Goal: Task Accomplishment & Management: Use online tool/utility

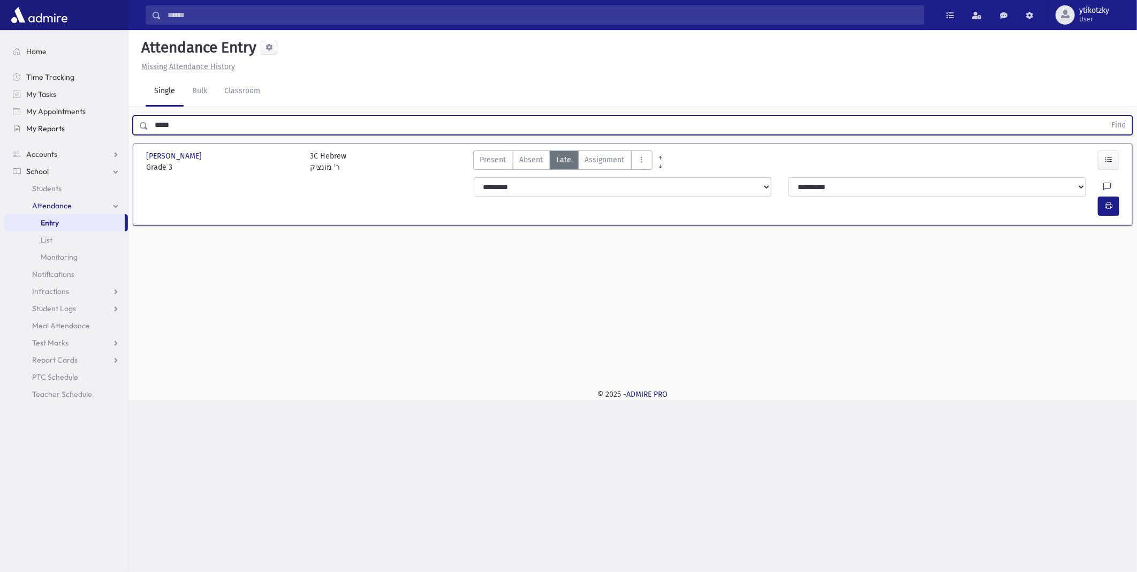
drag, startPoint x: 175, startPoint y: 120, endPoint x: 55, endPoint y: 122, distance: 120.0
click at [82, 122] on div "Search Results All Accounts" at bounding box center [568, 286] width 1137 height 572
type input "*****"
click at [1105, 116] on button "Find" at bounding box center [1118, 125] width 27 height 18
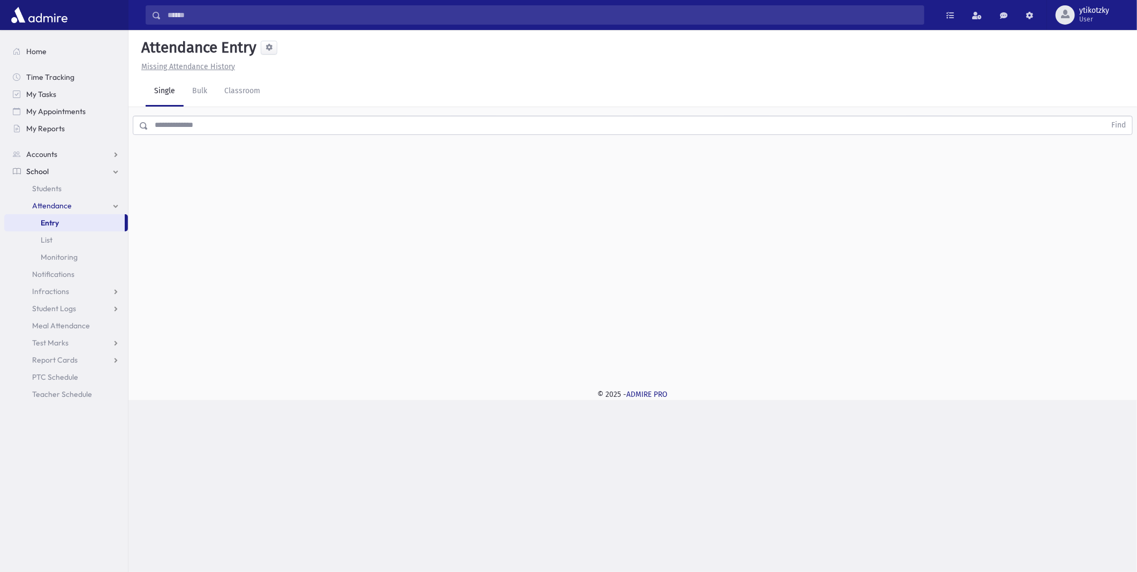
click at [218, 114] on div "Find" at bounding box center [633, 123] width 1009 height 32
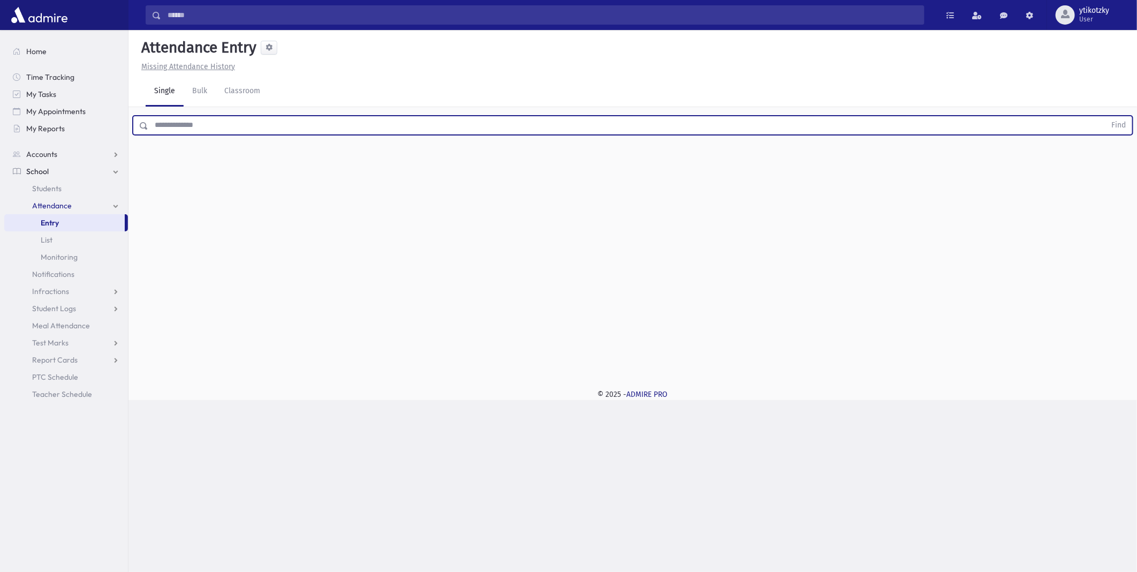
click at [214, 126] on input "text" at bounding box center [626, 125] width 957 height 19
click at [1105, 116] on button "Find" at bounding box center [1118, 125] width 27 height 18
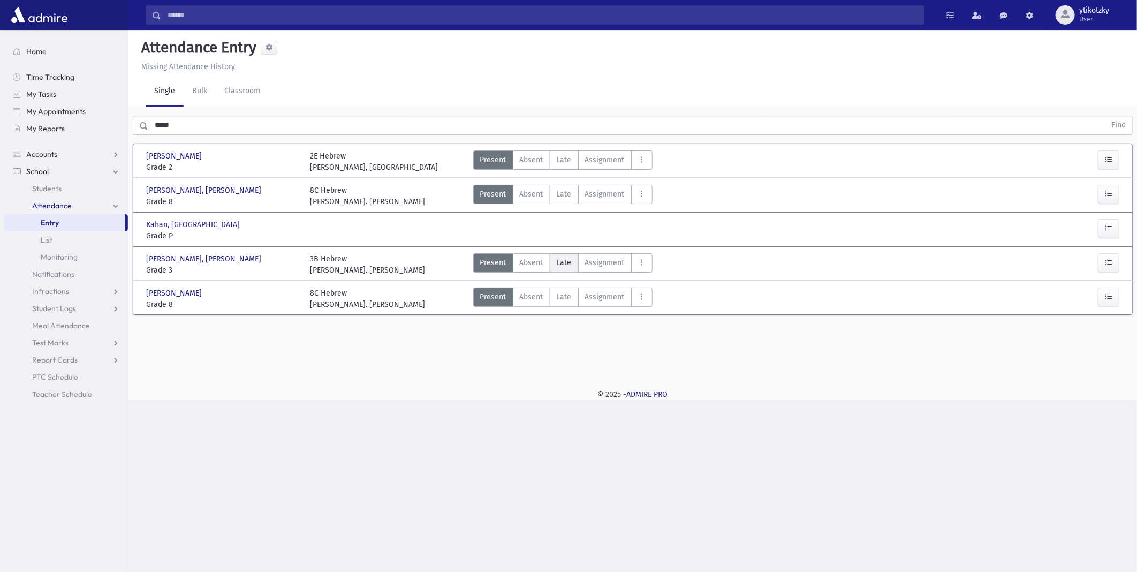
click at [568, 264] on span "Late" at bounding box center [564, 262] width 15 height 11
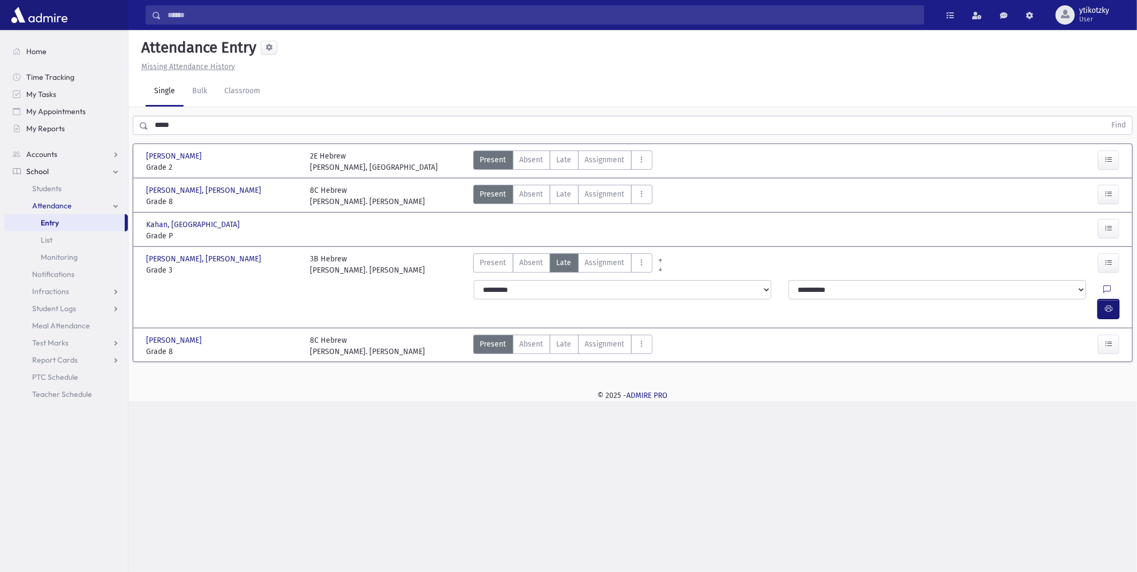
click at [1114, 299] on button "button" at bounding box center [1108, 308] width 21 height 19
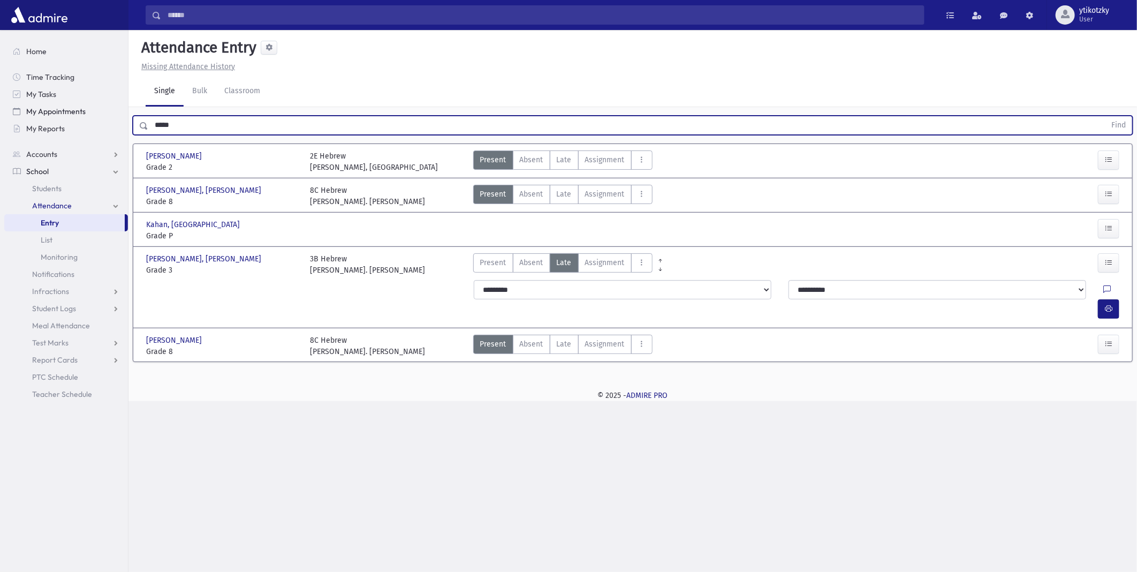
drag, startPoint x: 180, startPoint y: 119, endPoint x: 99, endPoint y: 119, distance: 80.9
click at [99, 119] on div "Search Results All Accounts" at bounding box center [568, 286] width 1137 height 572
click at [1105, 116] on button "Find" at bounding box center [1118, 125] width 27 height 18
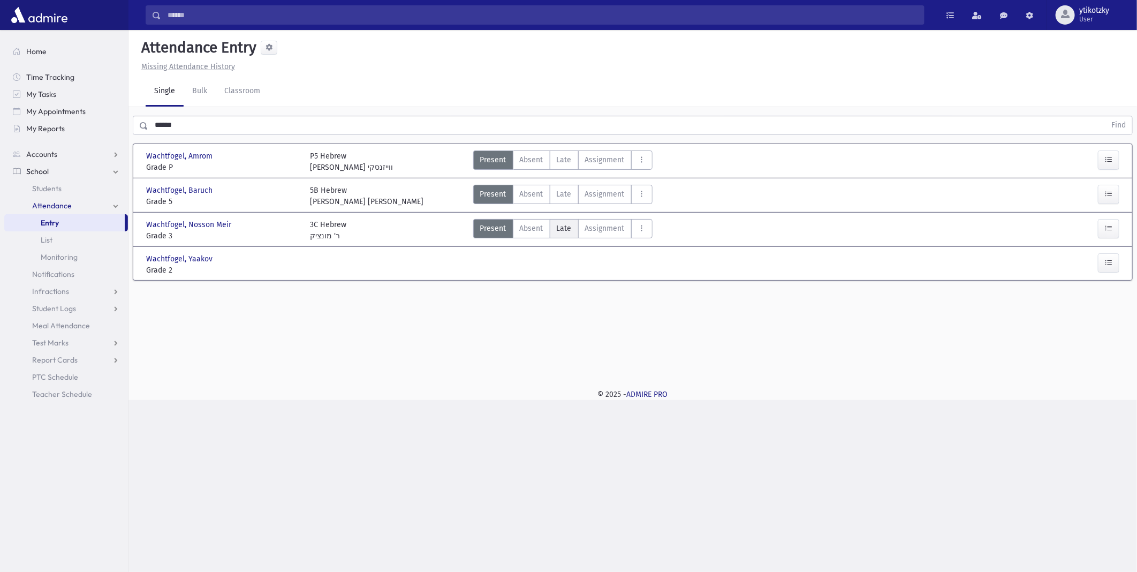
click at [561, 223] on span "Late" at bounding box center [564, 228] width 15 height 11
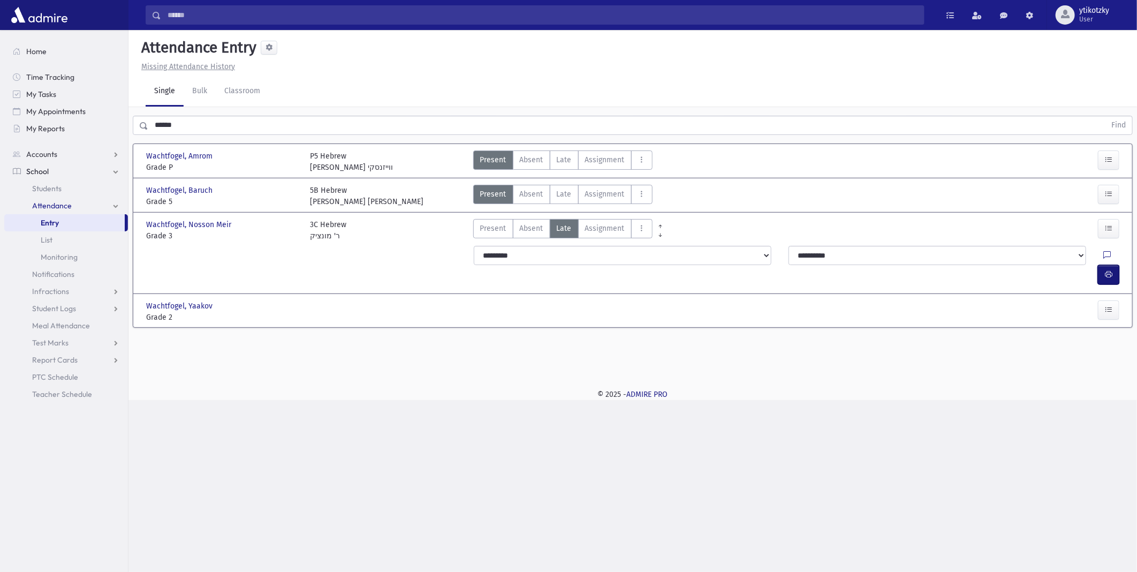
click at [1102, 265] on button "button" at bounding box center [1108, 274] width 21 height 19
click at [1115, 300] on button "button" at bounding box center [1108, 309] width 21 height 19
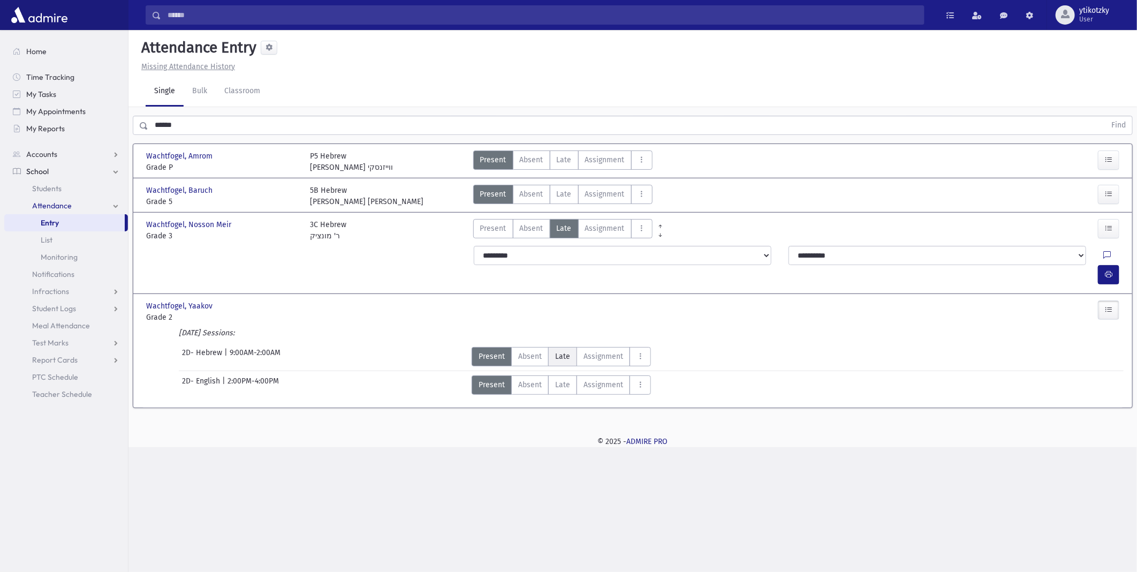
click at [560, 351] on span "Late" at bounding box center [562, 356] width 15 height 11
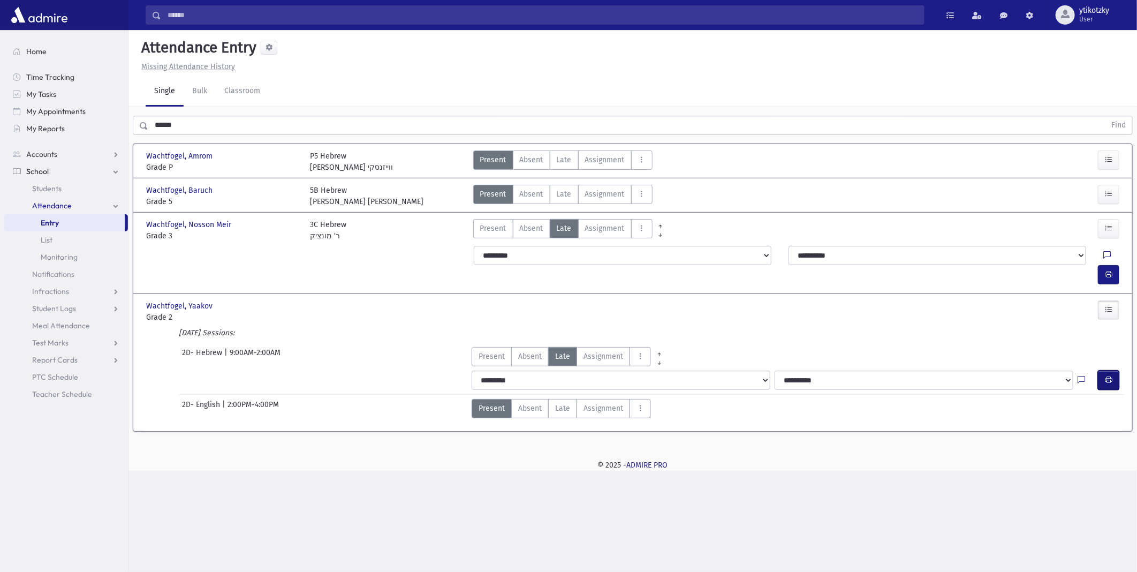
click at [1106, 371] on button "button" at bounding box center [1108, 380] width 21 height 19
drag, startPoint x: 562, startPoint y: 154, endPoint x: 582, endPoint y: 153, distance: 19.8
click at [562, 154] on span "Late" at bounding box center [564, 159] width 15 height 11
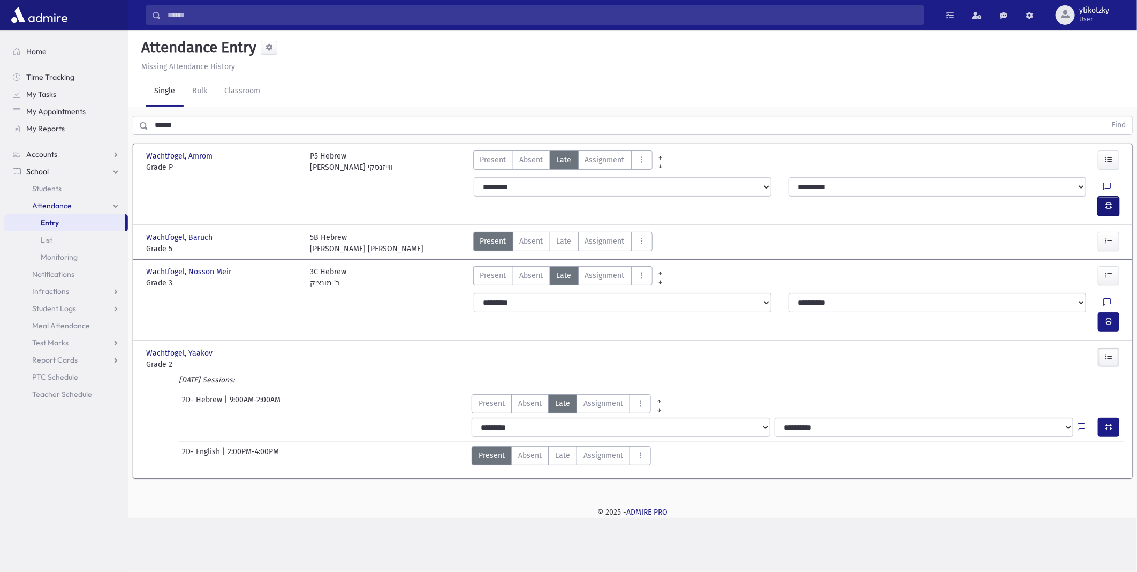
click at [1102, 197] on button "button" at bounding box center [1108, 206] width 21 height 19
click at [560, 236] on span "Late" at bounding box center [564, 241] width 15 height 11
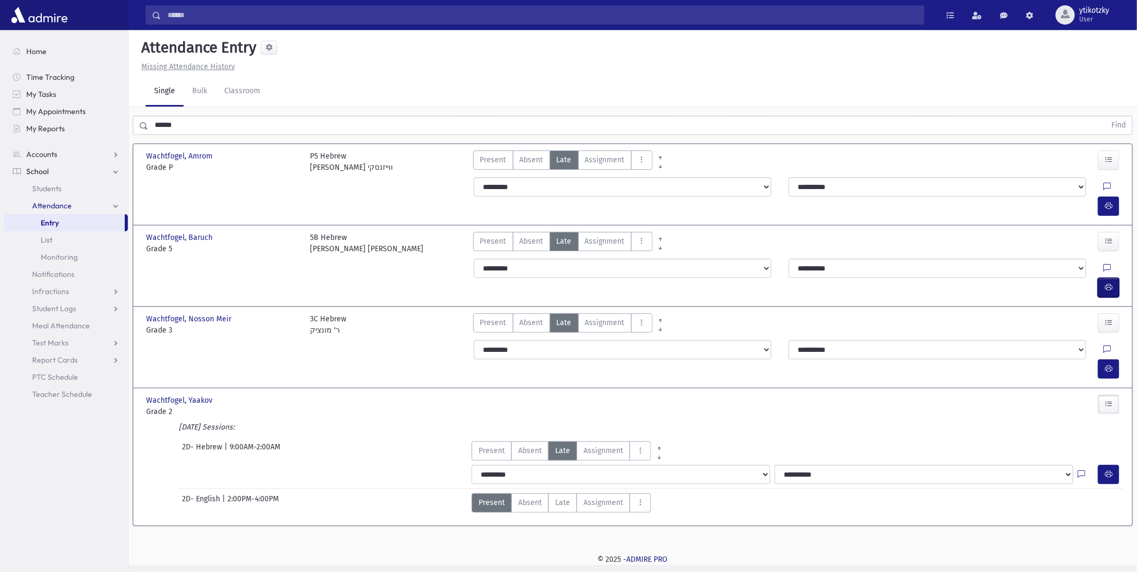
click at [1111, 278] on button "button" at bounding box center [1108, 287] width 21 height 19
drag, startPoint x: 191, startPoint y: 118, endPoint x: 54, endPoint y: 129, distance: 138.0
click at [73, 129] on div "Search Results All Accounts" at bounding box center [568, 286] width 1137 height 572
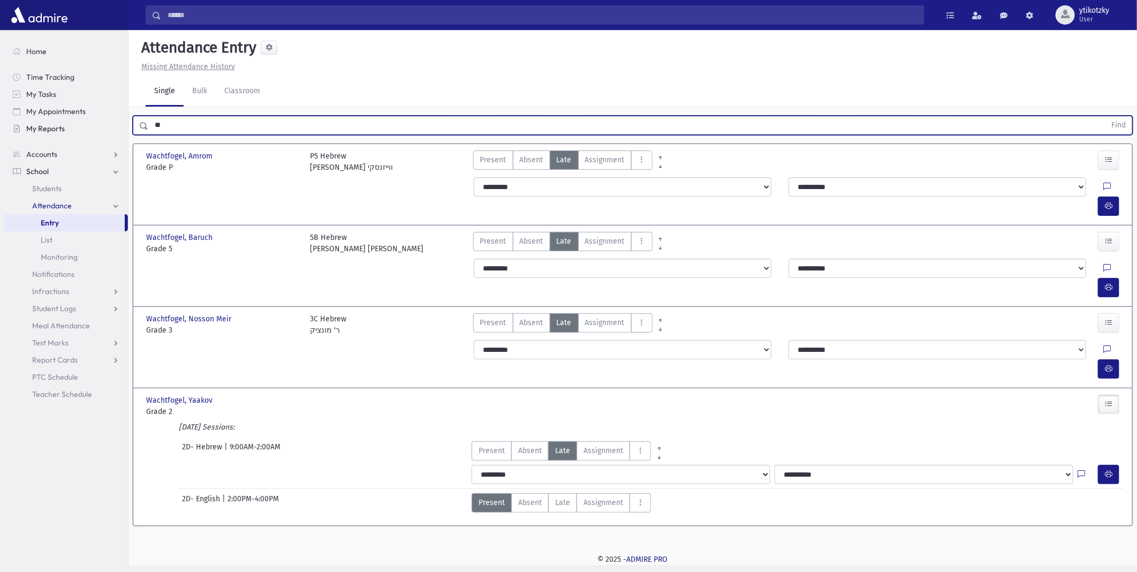
type input "*"
click at [1105, 116] on button "Find" at bounding box center [1118, 125] width 27 height 18
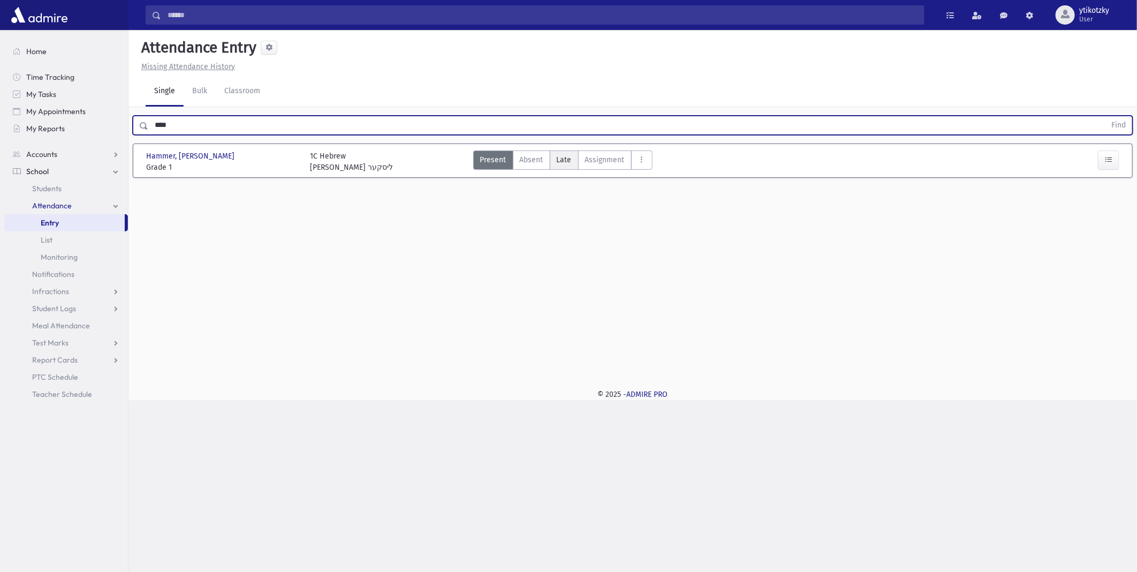
click at [565, 161] on span "Late" at bounding box center [564, 159] width 15 height 11
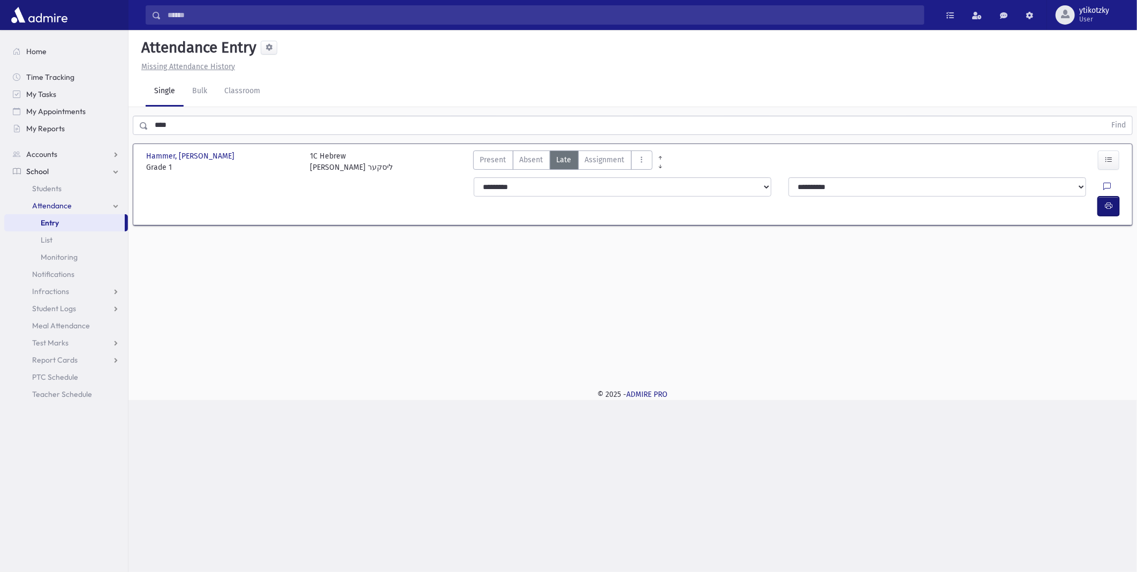
click at [1110, 197] on button "button" at bounding box center [1108, 206] width 21 height 19
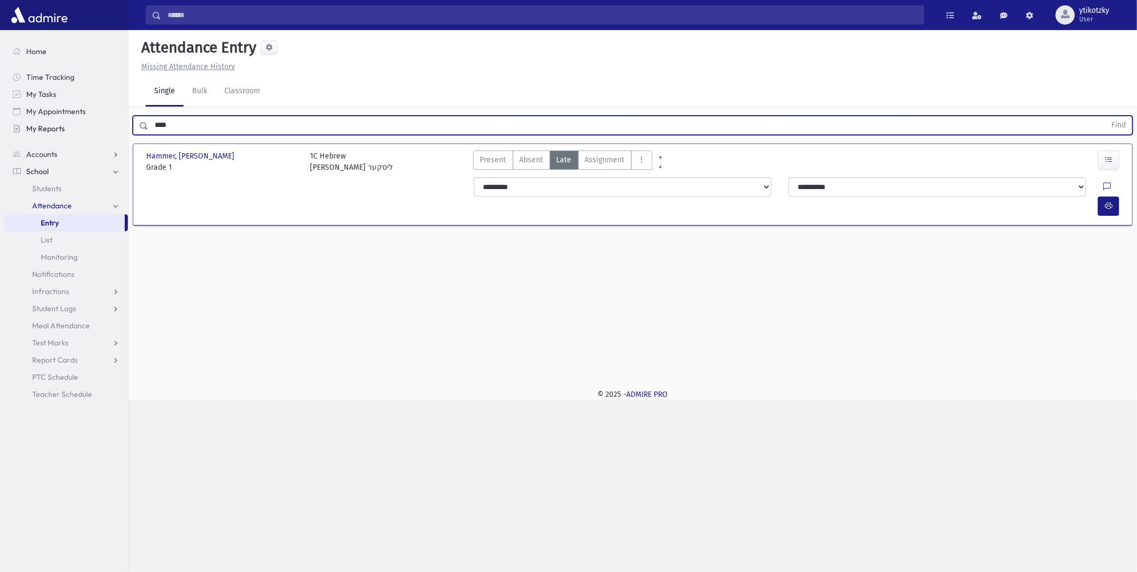
drag, startPoint x: 190, startPoint y: 116, endPoint x: 47, endPoint y: 124, distance: 143.2
click at [49, 125] on div "Search Results All Accounts" at bounding box center [568, 286] width 1137 height 572
click at [1105, 116] on button "Find" at bounding box center [1118, 125] width 27 height 18
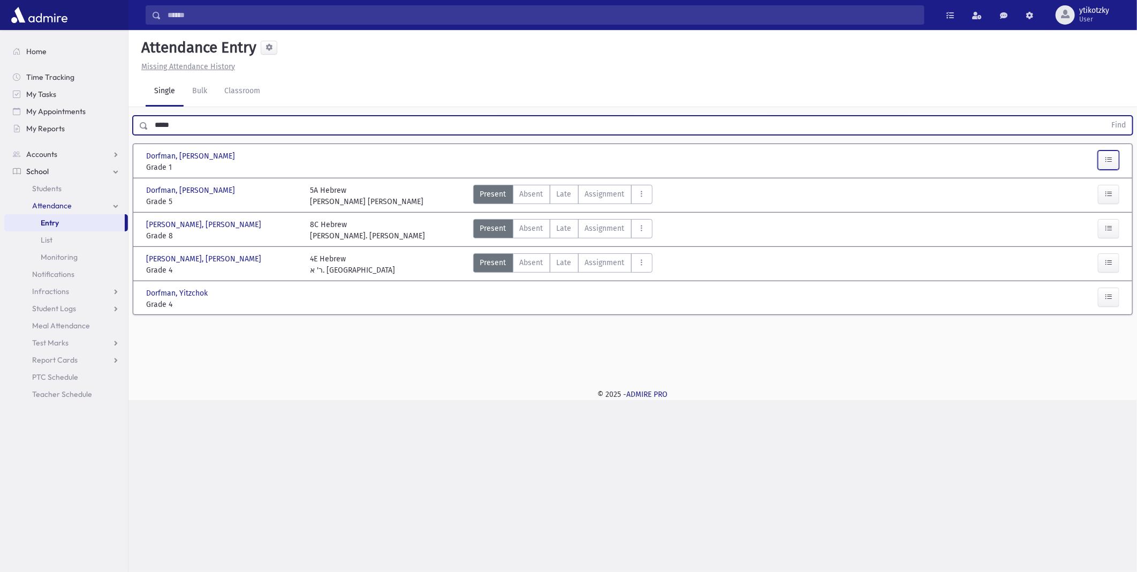
click at [1102, 156] on button "button" at bounding box center [1108, 159] width 21 height 19
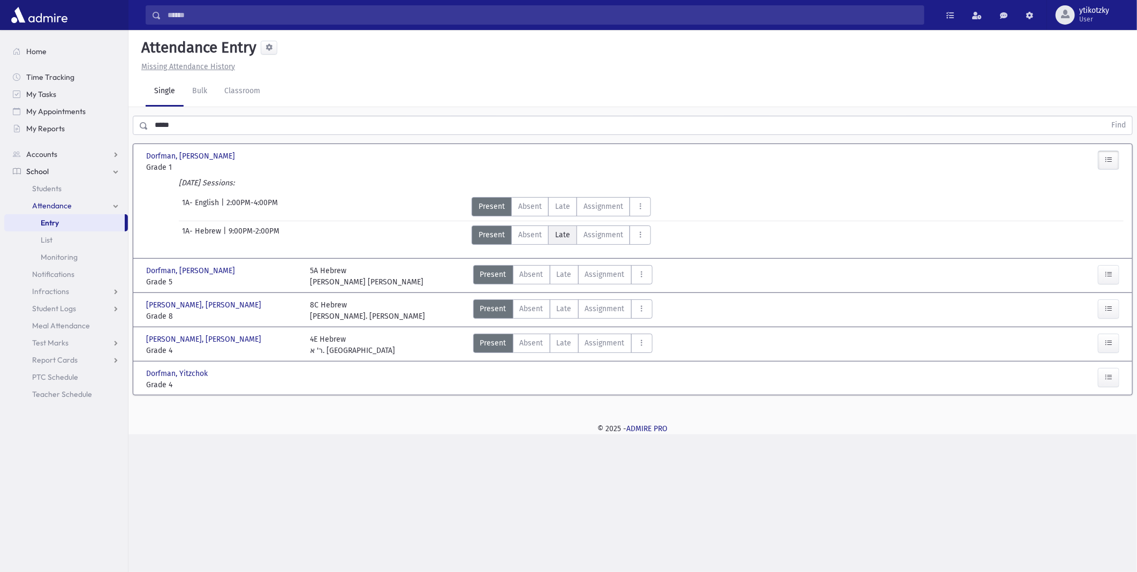
click at [565, 226] on label "Late Late" at bounding box center [562, 234] width 29 height 19
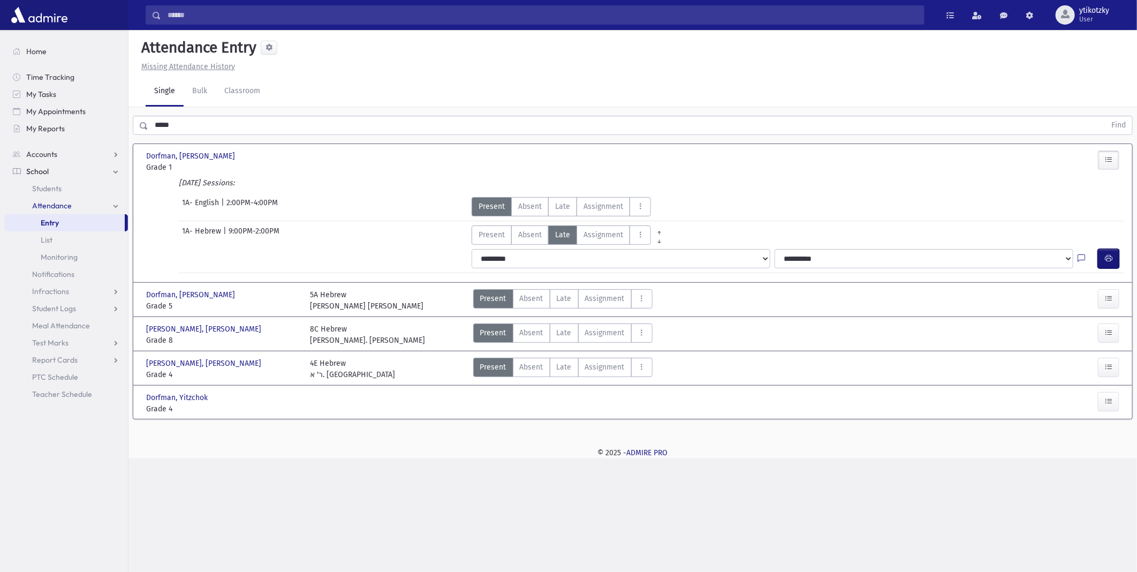
click at [1113, 259] on button "button" at bounding box center [1108, 258] width 21 height 19
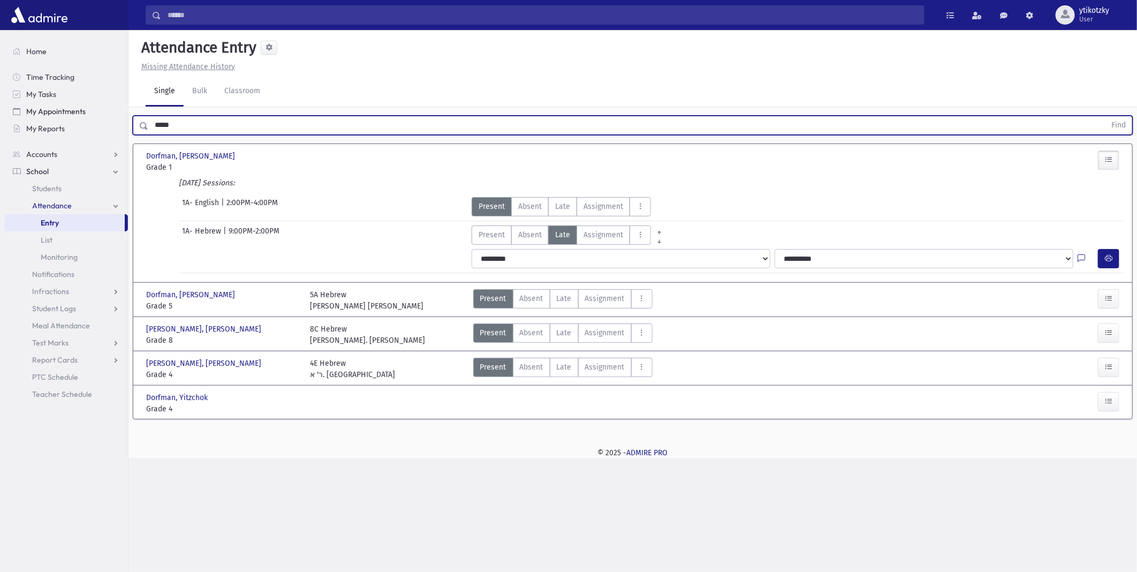
drag, startPoint x: 196, startPoint y: 131, endPoint x: 68, endPoint y: 105, distance: 130.5
click at [87, 126] on div "Search Results All Accounts" at bounding box center [568, 286] width 1137 height 572
type input "****"
click at [1105, 116] on button "Find" at bounding box center [1118, 125] width 27 height 18
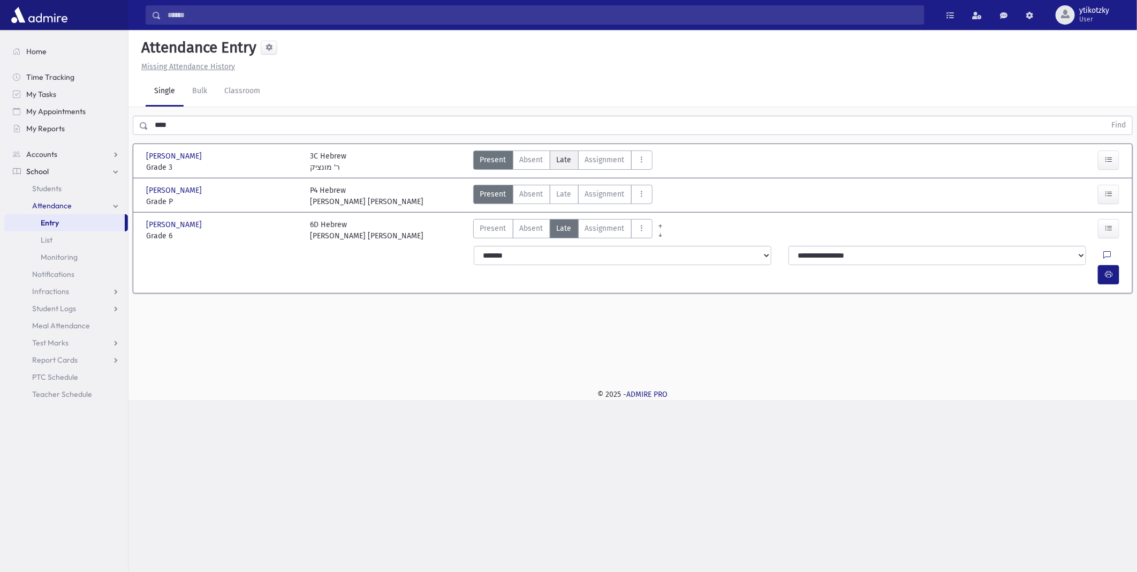
drag, startPoint x: 569, startPoint y: 152, endPoint x: 612, endPoint y: 157, distance: 43.1
click at [569, 153] on label "Late Late" at bounding box center [564, 159] width 29 height 19
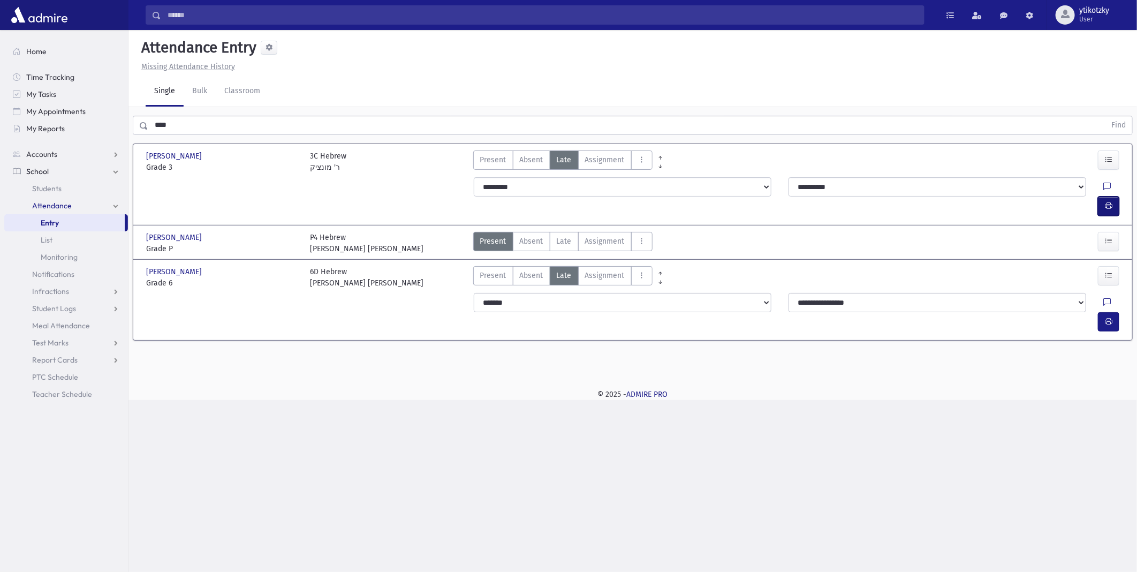
click at [1114, 197] on button "button" at bounding box center [1108, 206] width 21 height 19
